Goal: Task Accomplishment & Management: Use online tool/utility

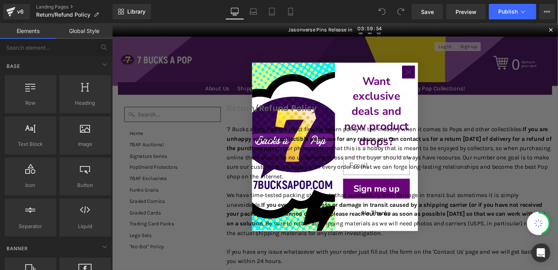
click at [422, 74] on circle "Close dialog" at bounding box center [423, 74] width 13 height 13
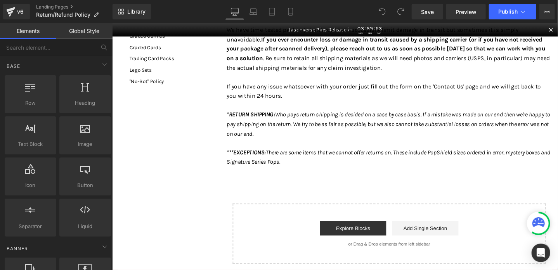
scroll to position [233, 0]
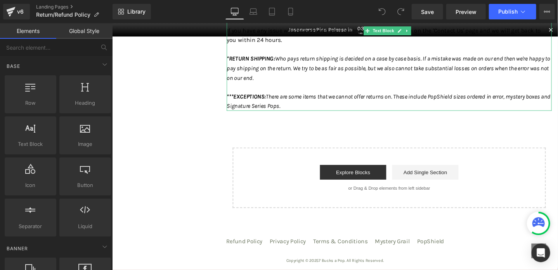
click at [332, 110] on p "***EXCEPTIONS: There are some items that we cannot offer returns on. These incl…" at bounding box center [403, 105] width 342 height 20
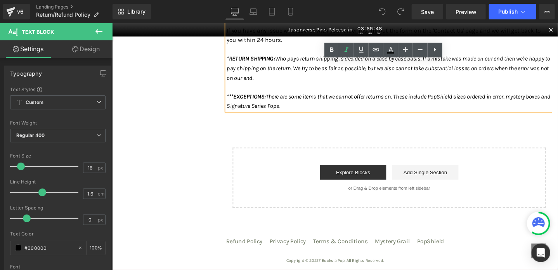
drag, startPoint x: 328, startPoint y: 111, endPoint x: 274, endPoint y: 100, distance: 55.0
click at [274, 100] on p "***EXCEPTIONS: There are some items that we cannot offer returns on. These incl…" at bounding box center [403, 105] width 342 height 20
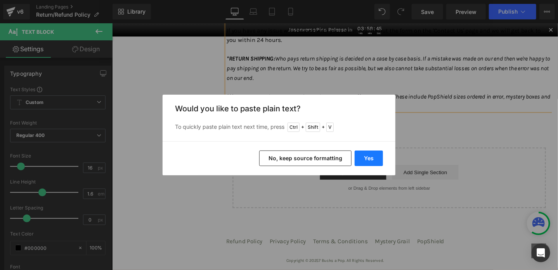
click at [359, 156] on button "Yes" at bounding box center [369, 159] width 28 height 16
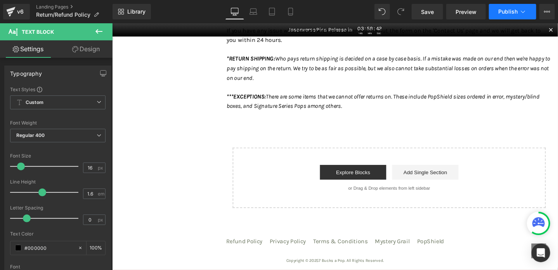
click at [515, 14] on span "Publish" at bounding box center [507, 12] width 19 height 6
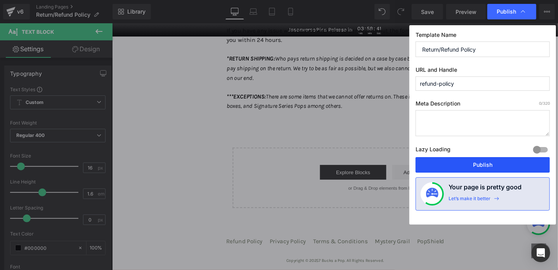
drag, startPoint x: 502, startPoint y: 163, endPoint x: 408, endPoint y: 147, distance: 94.8
click at [502, 163] on button "Publish" at bounding box center [482, 165] width 134 height 16
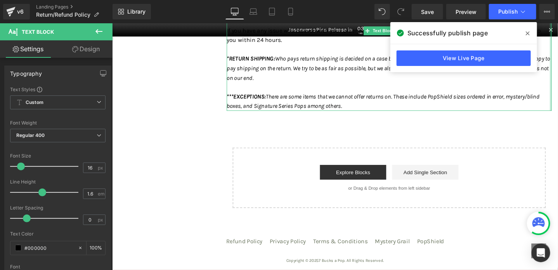
click at [557, 30] on div "'7 Bucks a Pop' has the most flexible return policy in the industry when it com…" at bounding box center [403, 1] width 342 height 229
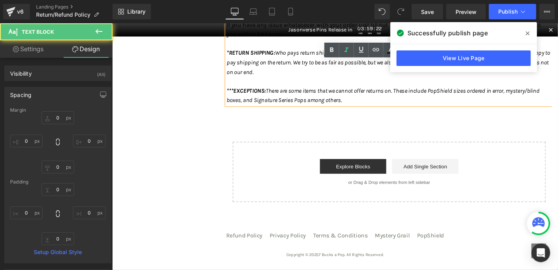
scroll to position [219, 0]
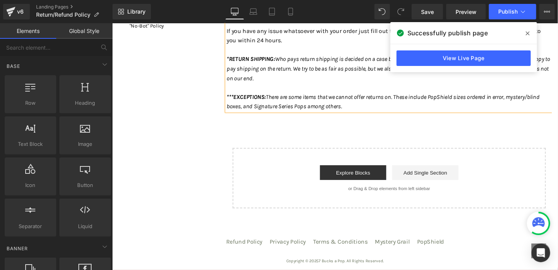
drag, startPoint x: 530, startPoint y: 32, endPoint x: 437, endPoint y: 11, distance: 95.4
click at [530, 32] on span at bounding box center [527, 33] width 12 height 12
